Goal: Navigation & Orientation: Find specific page/section

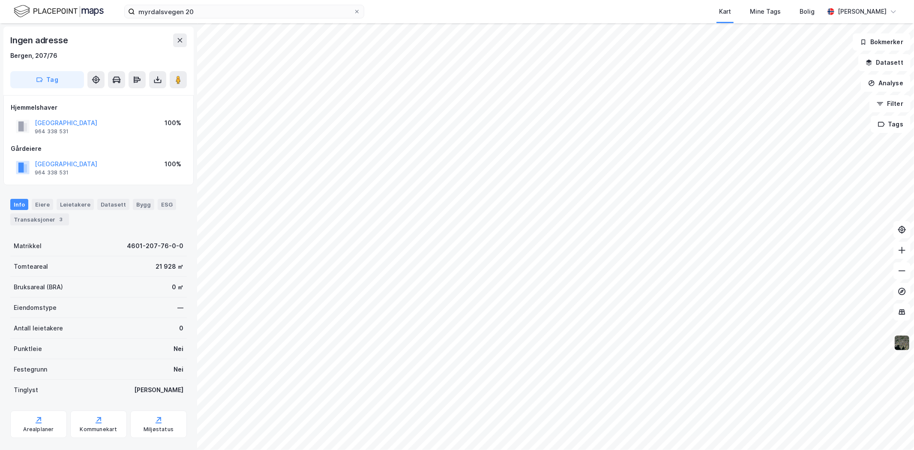
click at [905, 344] on img at bounding box center [902, 343] width 16 height 16
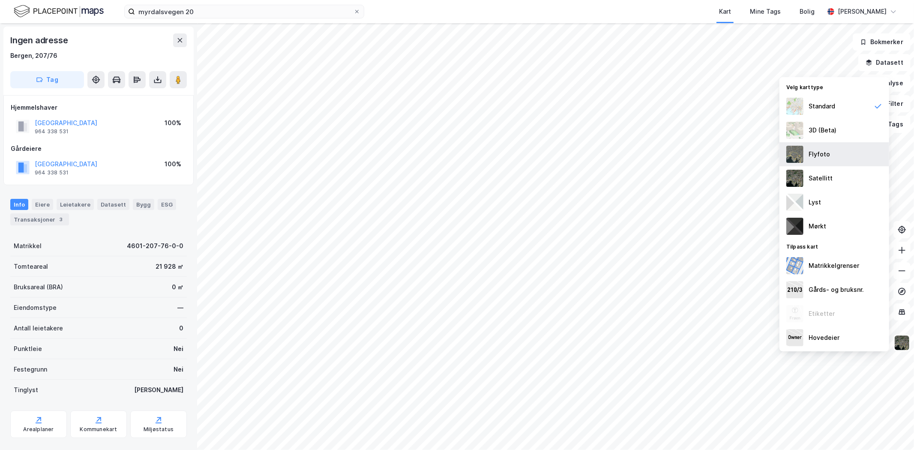
click at [825, 153] on div "Flyfoto" at bounding box center [818, 154] width 21 height 10
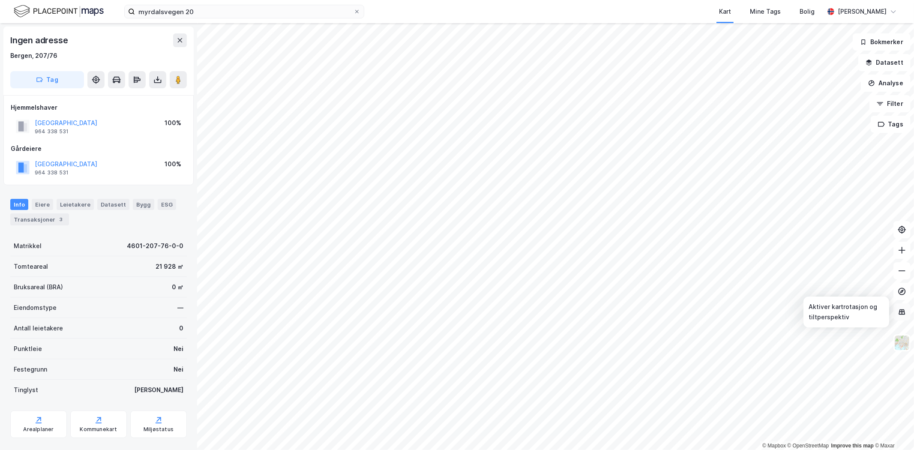
click at [898, 314] on icon at bounding box center [902, 312] width 9 height 9
click at [904, 346] on img at bounding box center [902, 343] width 16 height 16
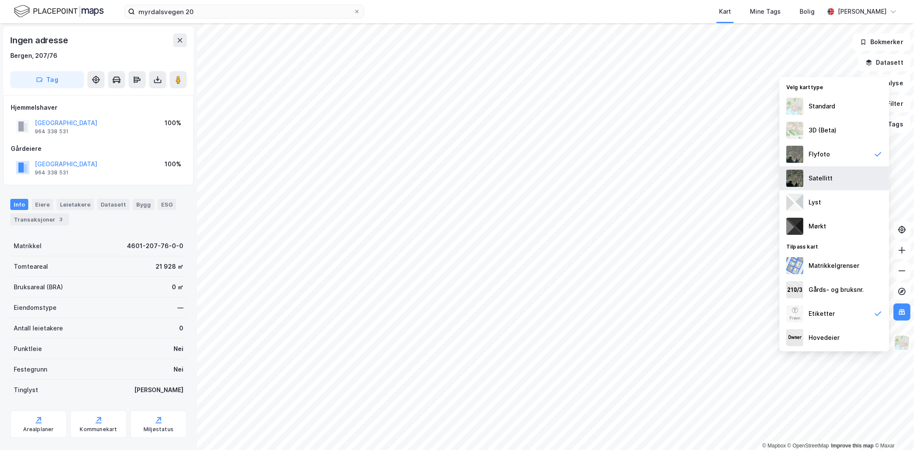
click at [832, 178] on div "Satellitt" at bounding box center [834, 178] width 110 height 24
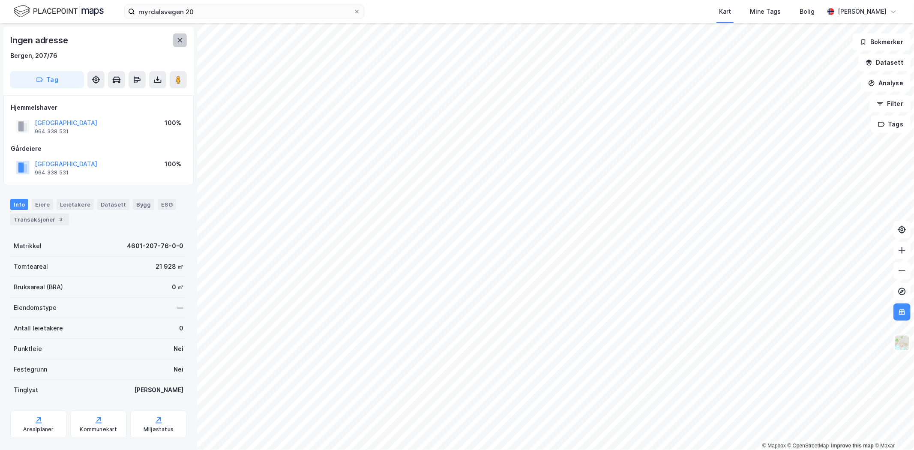
click at [174, 41] on button at bounding box center [180, 40] width 14 height 14
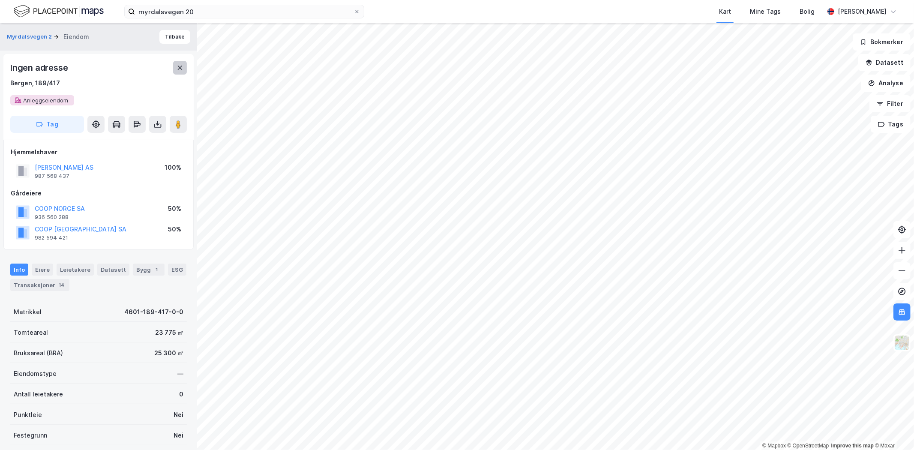
click at [185, 69] on button at bounding box center [180, 68] width 14 height 14
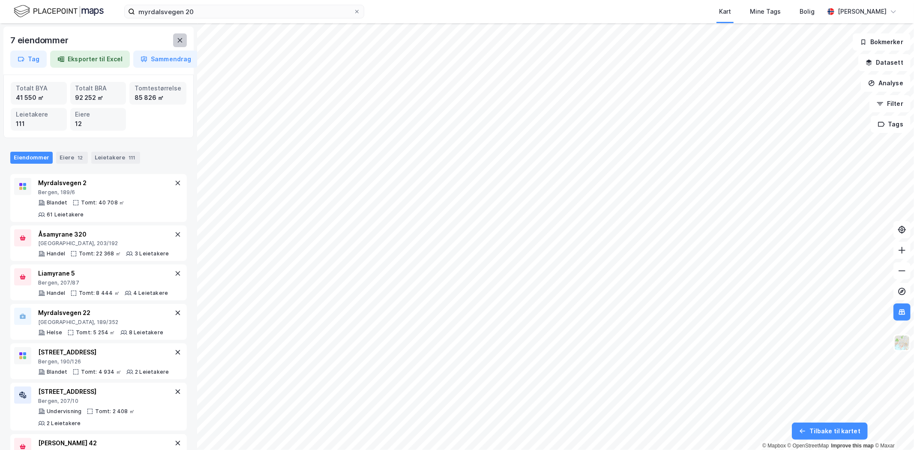
click at [183, 37] on icon at bounding box center [180, 40] width 7 height 7
